Goal: Information Seeking & Learning: Check status

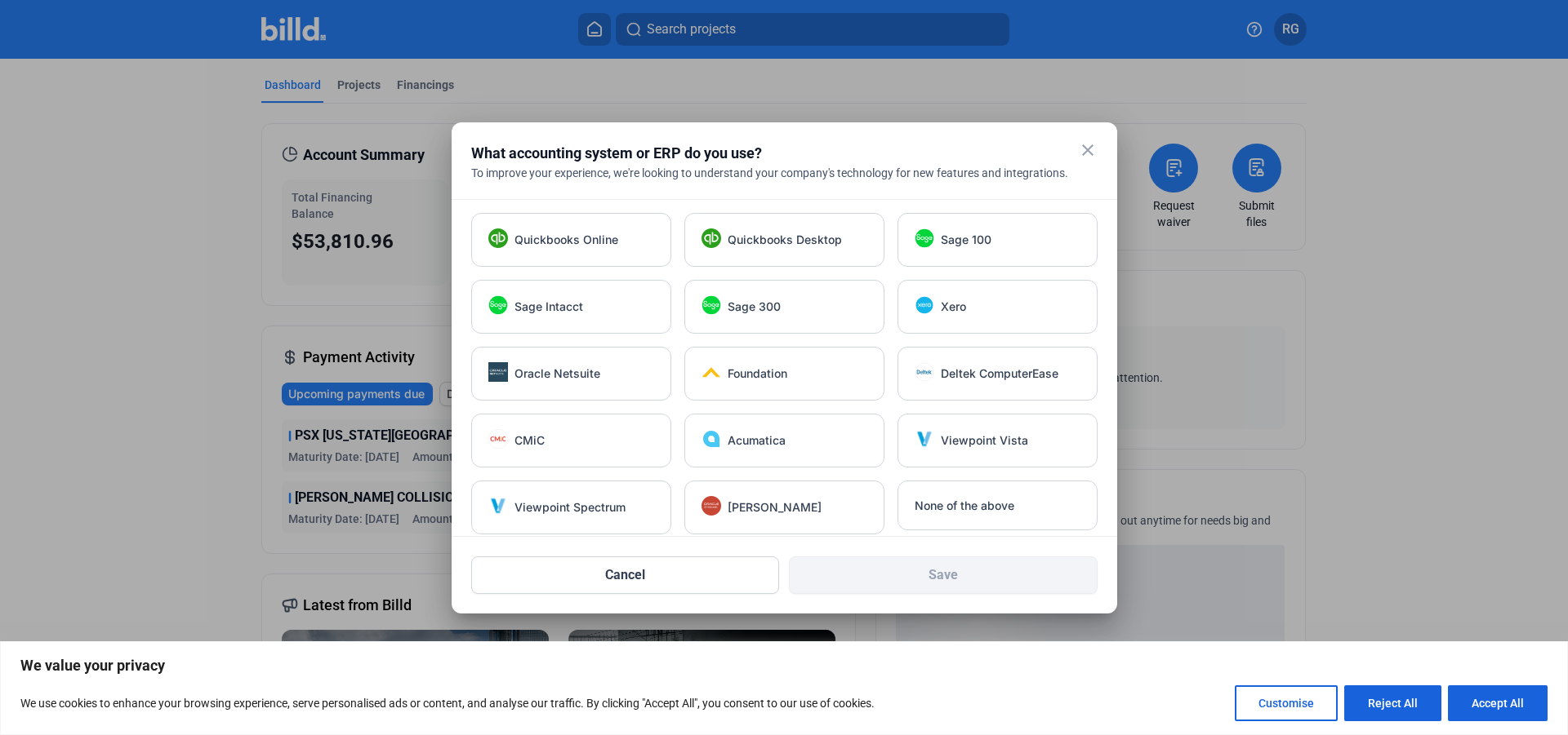
click at [1096, 149] on mat-icon "close" at bounding box center [1088, 150] width 20 height 20
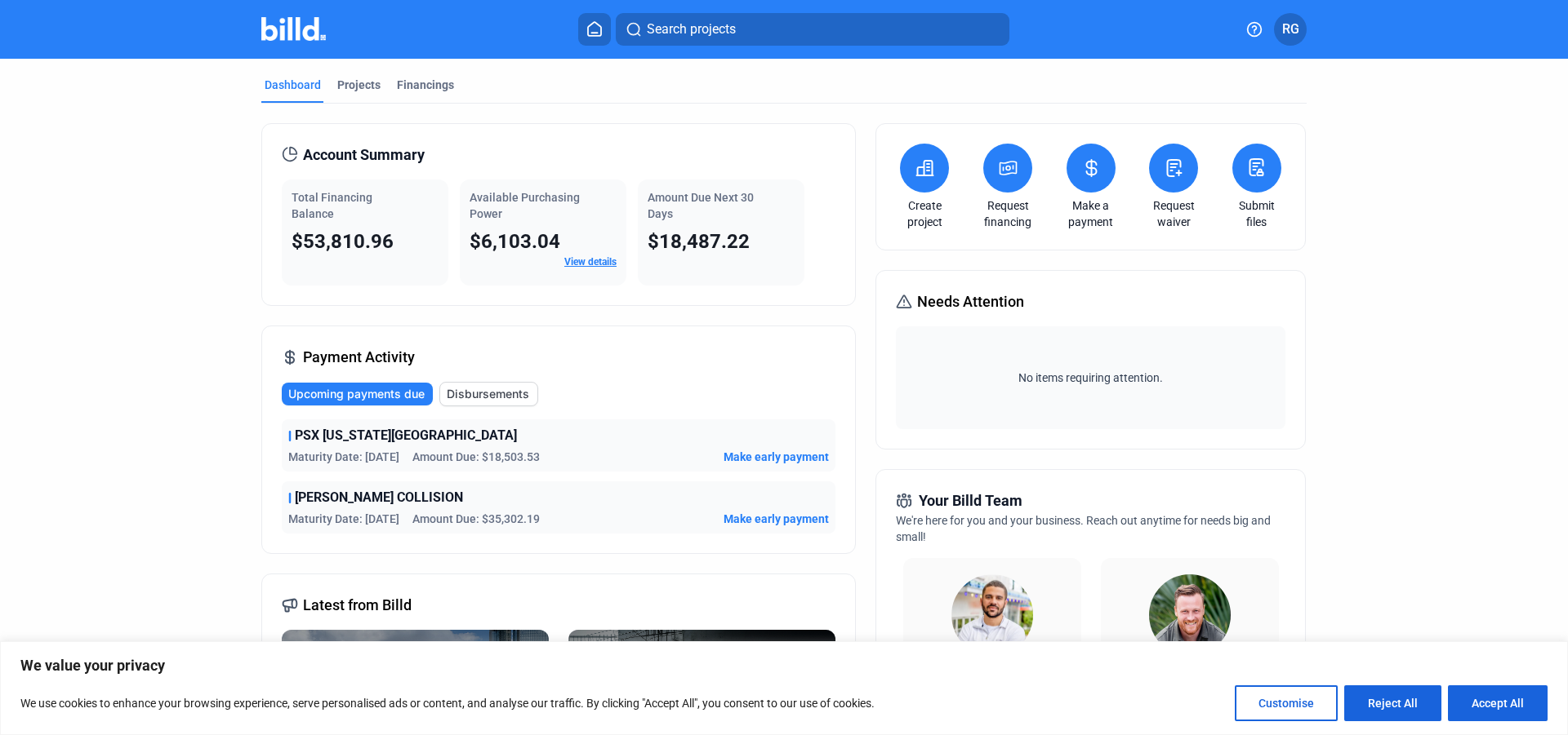
click at [590, 258] on link "View details" at bounding box center [590, 262] width 53 height 12
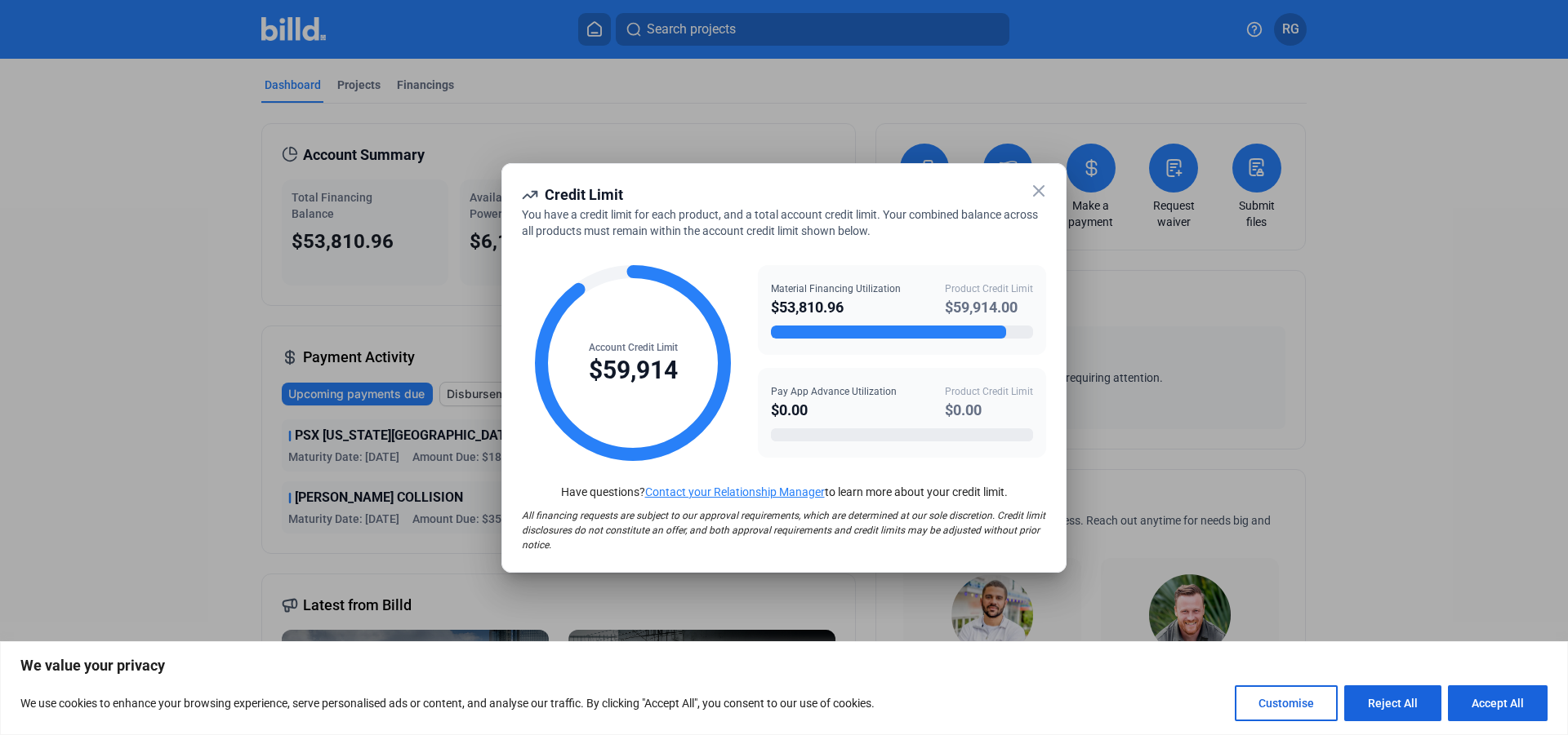
click at [1041, 192] on icon at bounding box center [1038, 191] width 20 height 20
